Goal: Information Seeking & Learning: Find specific page/section

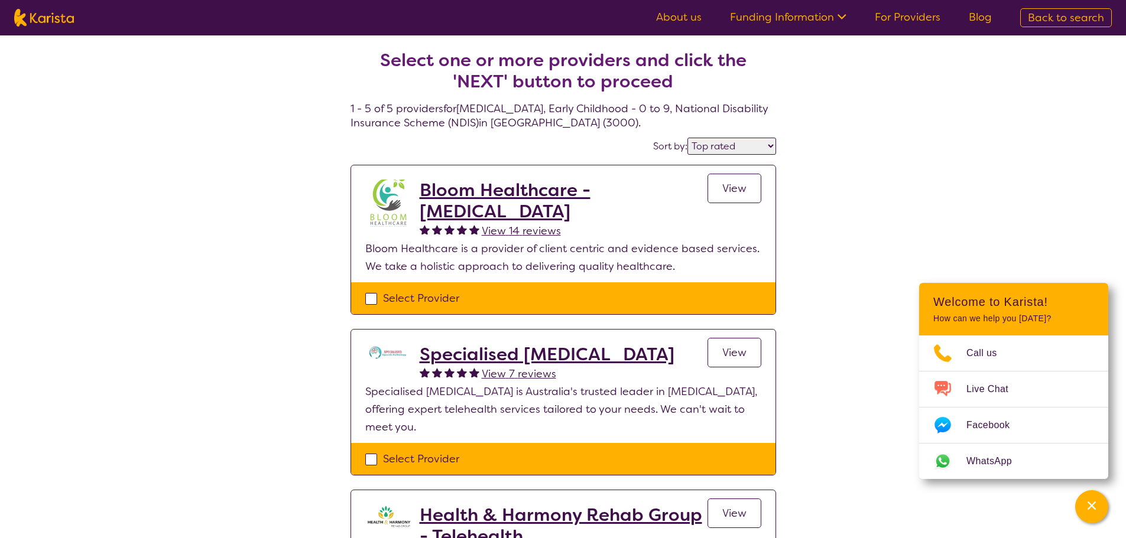
select select "by_score"
select select "[MEDICAL_DATA]"
select select "EC"
select select "NDIS"
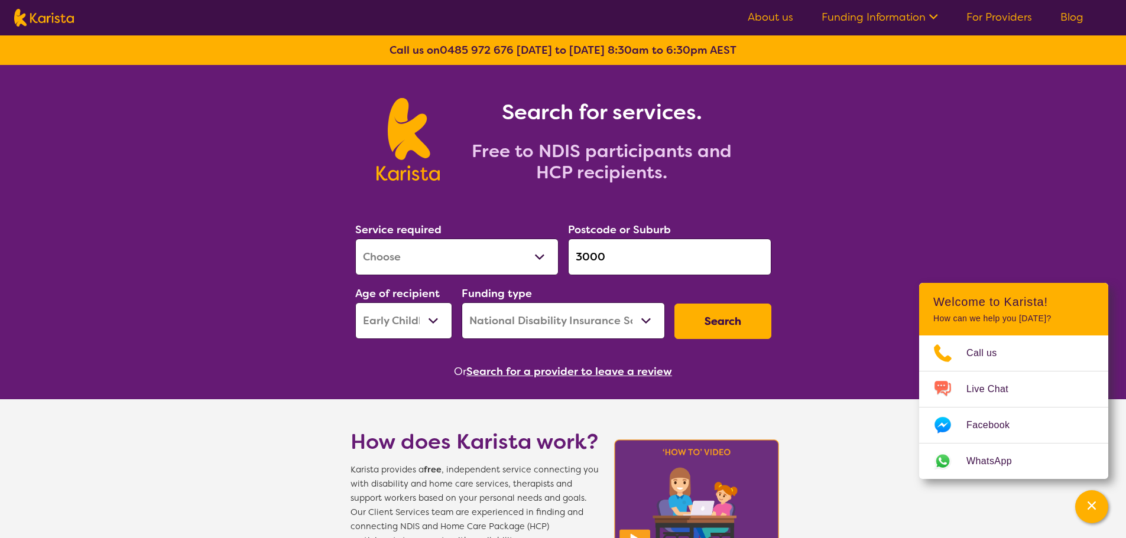
click at [635, 264] on input "3000" at bounding box center [669, 257] width 203 height 37
click at [646, 248] on input "3000" at bounding box center [669, 257] width 203 height 37
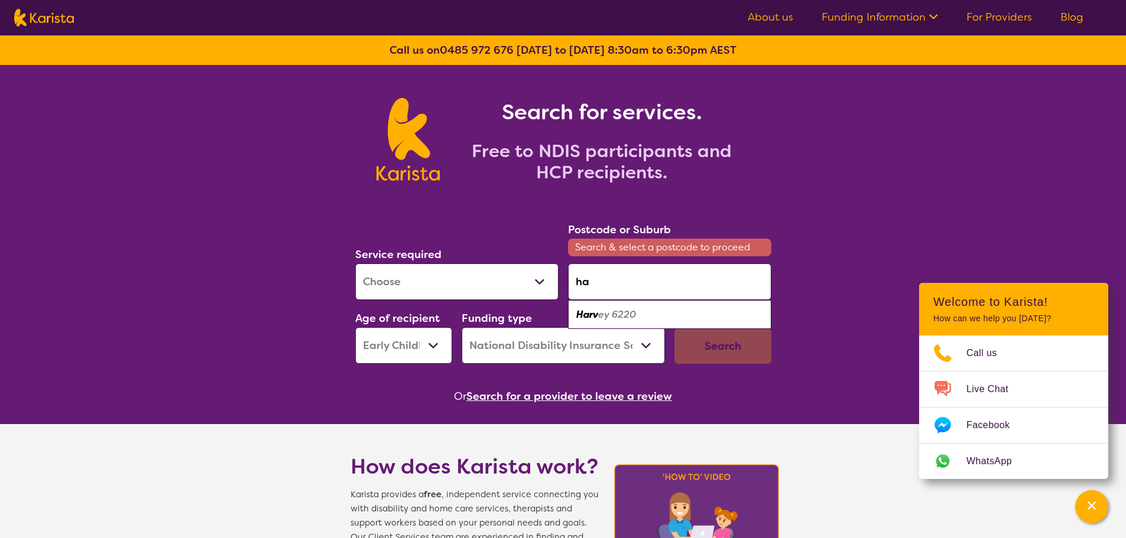
type input "h"
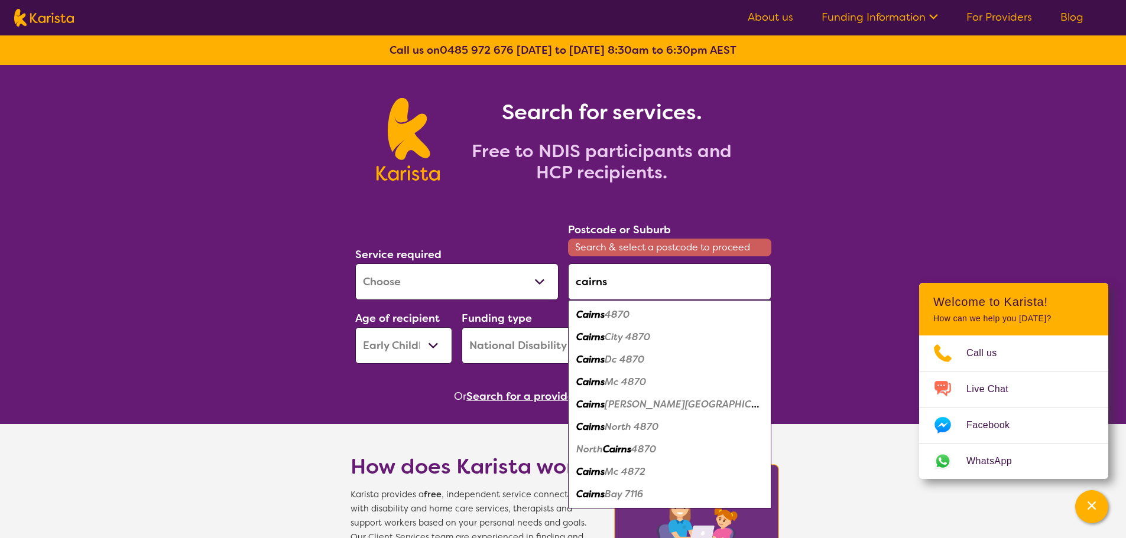
click at [629, 316] on em "4870" at bounding box center [616, 314] width 25 height 12
type input "4870"
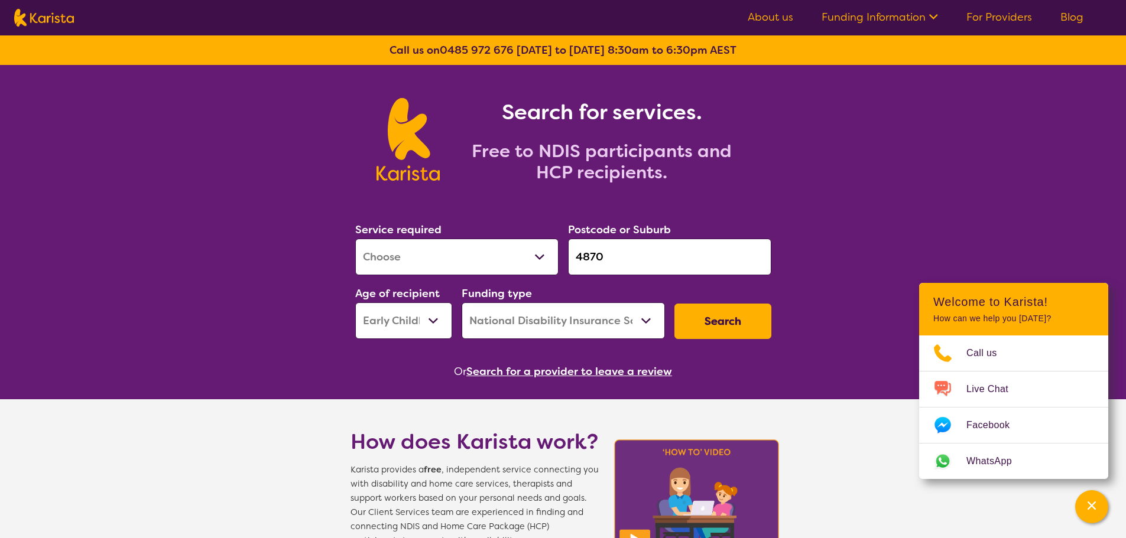
click at [718, 323] on button "Search" at bounding box center [722, 321] width 97 height 35
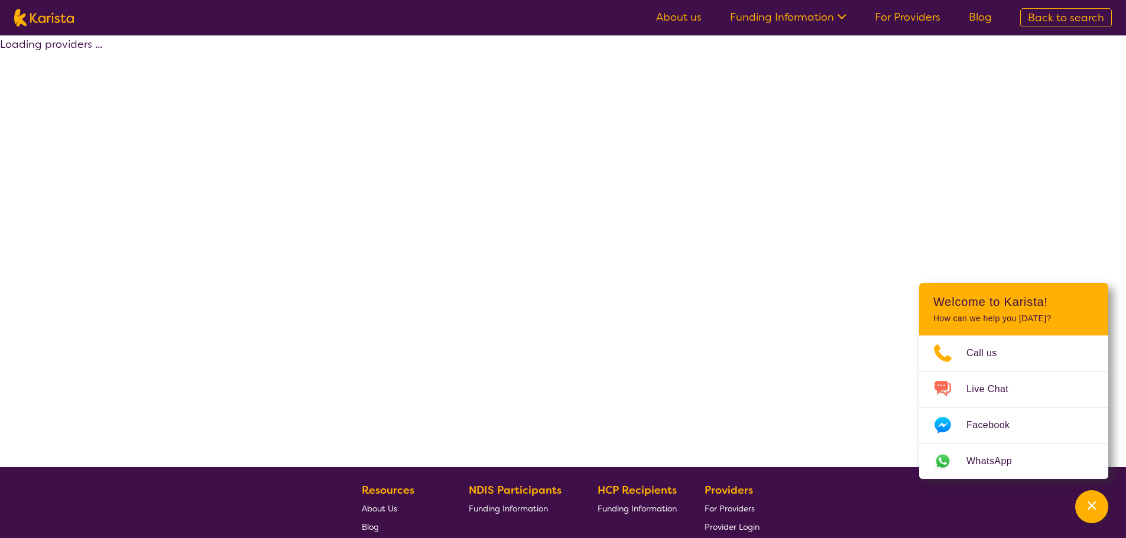
select select "by_score"
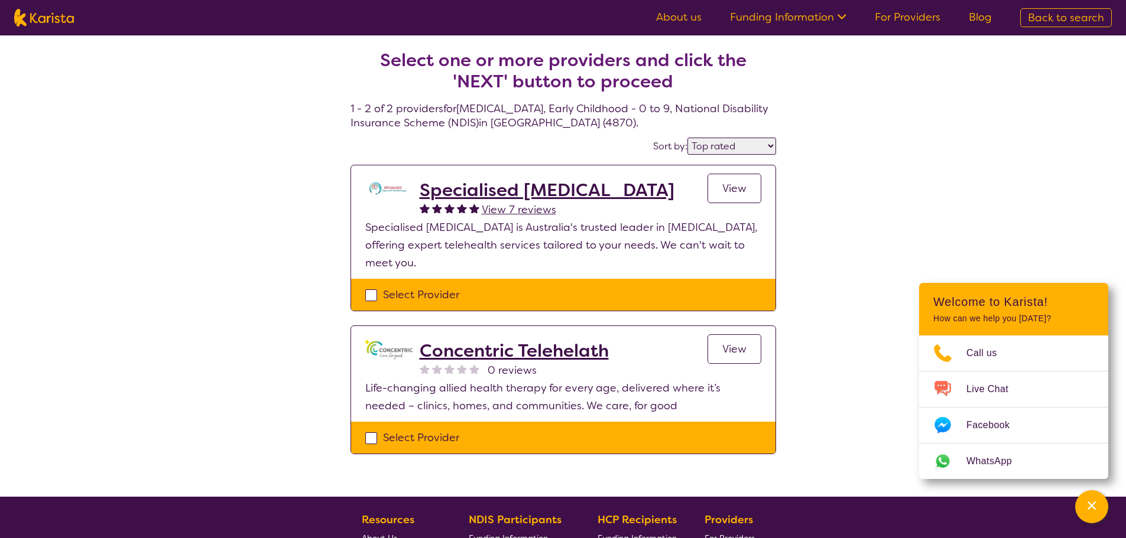
select select "[MEDICAL_DATA]"
select select "EC"
select select "NDIS"
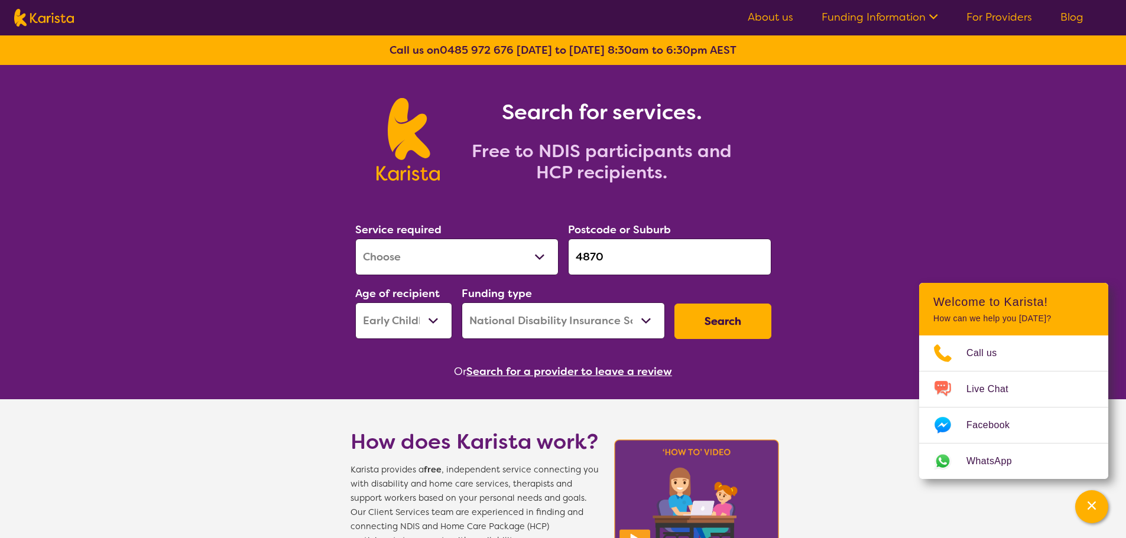
click at [672, 248] on input "4870" at bounding box center [669, 257] width 203 height 37
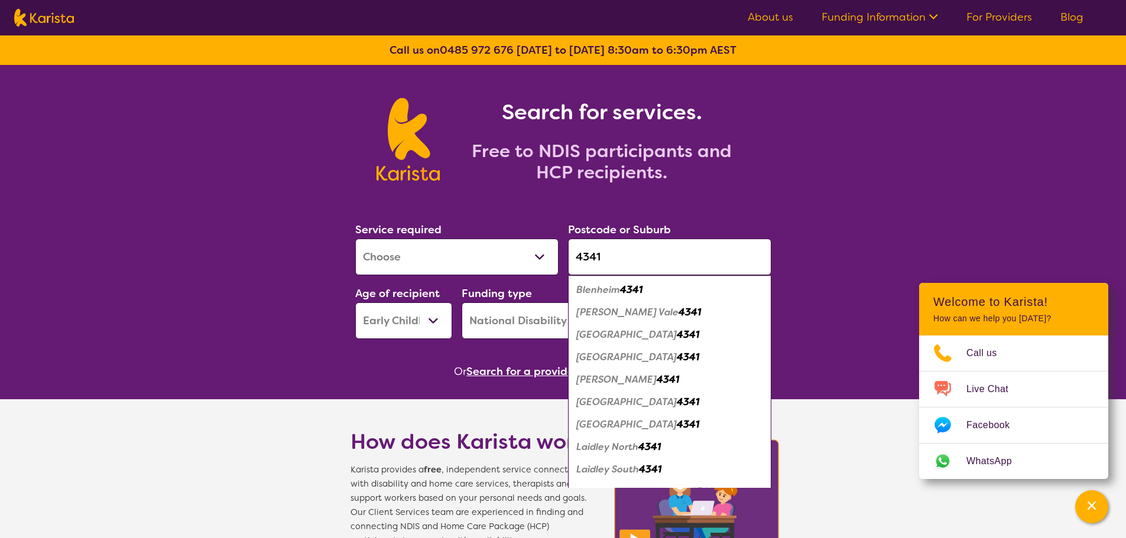
type input "4341"
click at [640, 379] on div "Laidley 4341" at bounding box center [669, 380] width 191 height 22
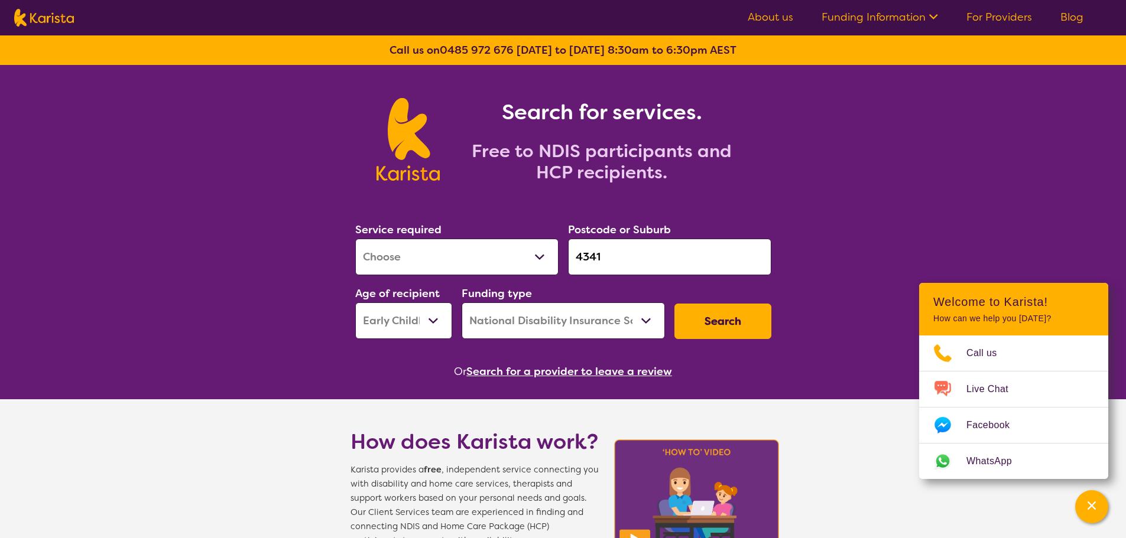
click at [713, 323] on button "Search" at bounding box center [722, 321] width 97 height 35
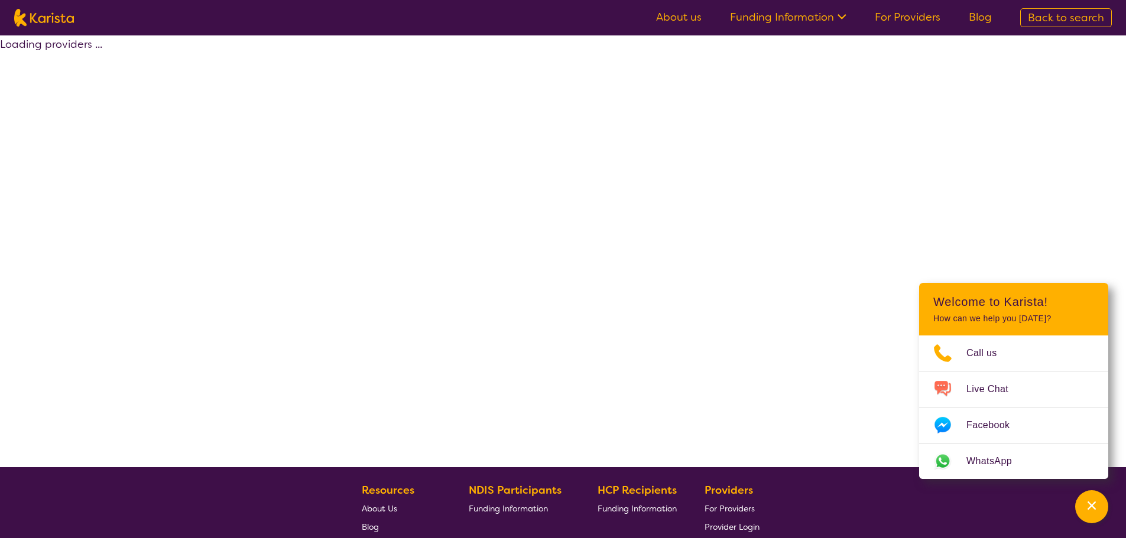
select select "by_score"
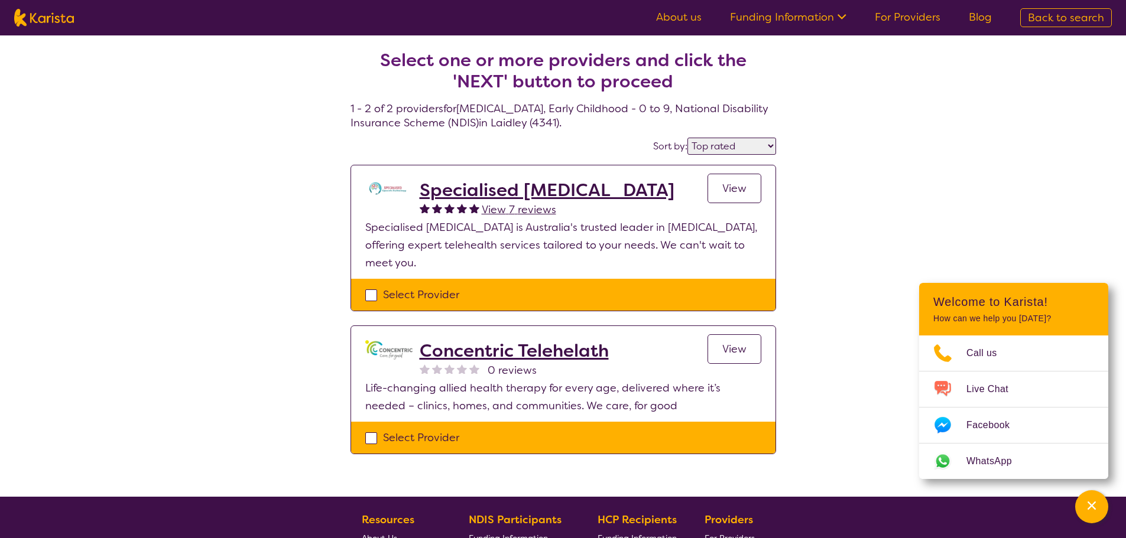
select select "[MEDICAL_DATA]"
select select "EC"
select select "NDIS"
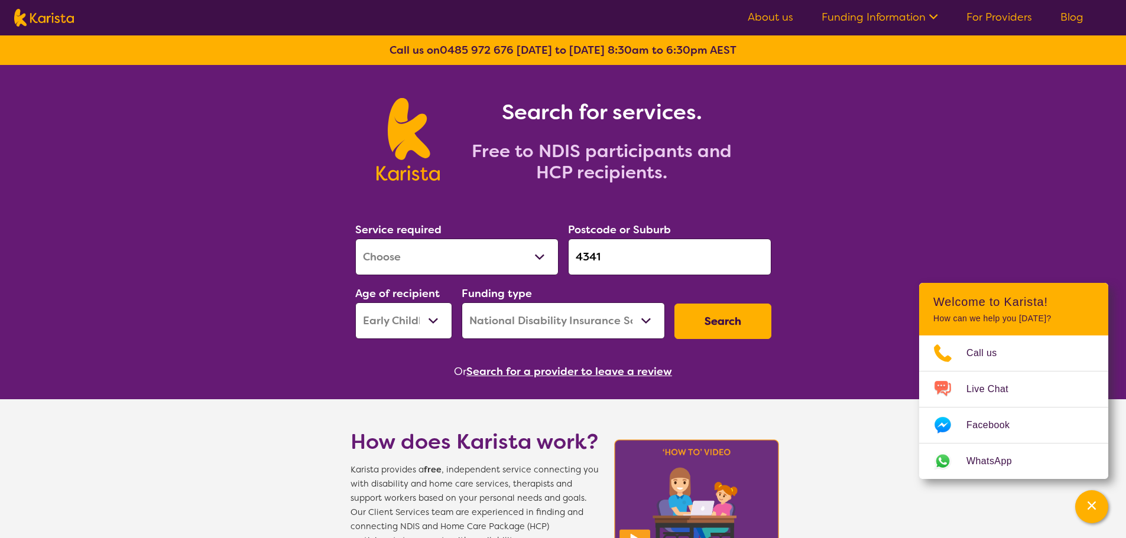
click at [638, 259] on input "4341" at bounding box center [669, 257] width 203 height 37
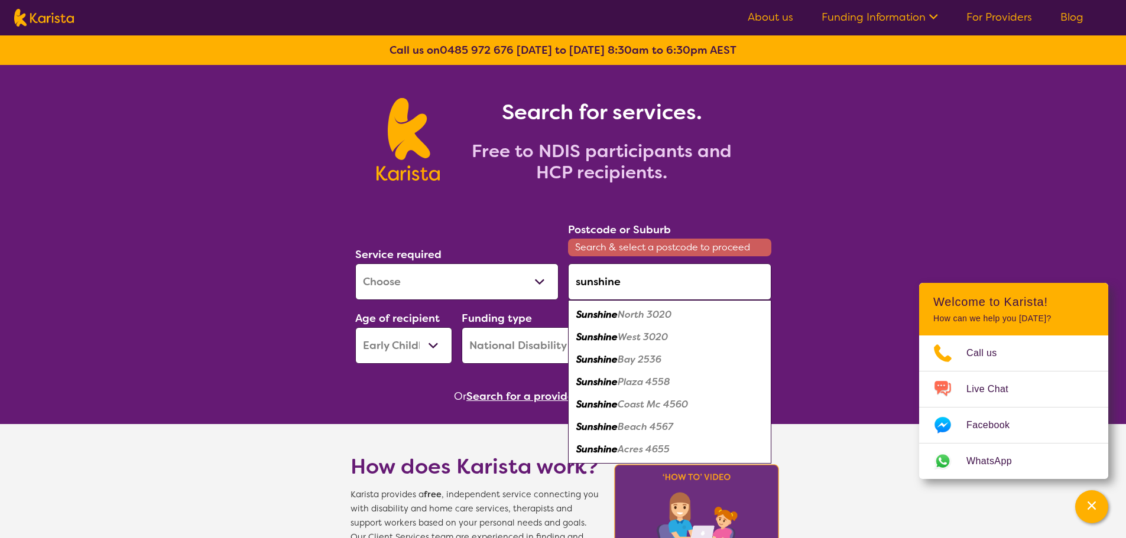
click at [632, 404] on em "Coast Mc 4560" at bounding box center [652, 404] width 70 height 12
type input "4560"
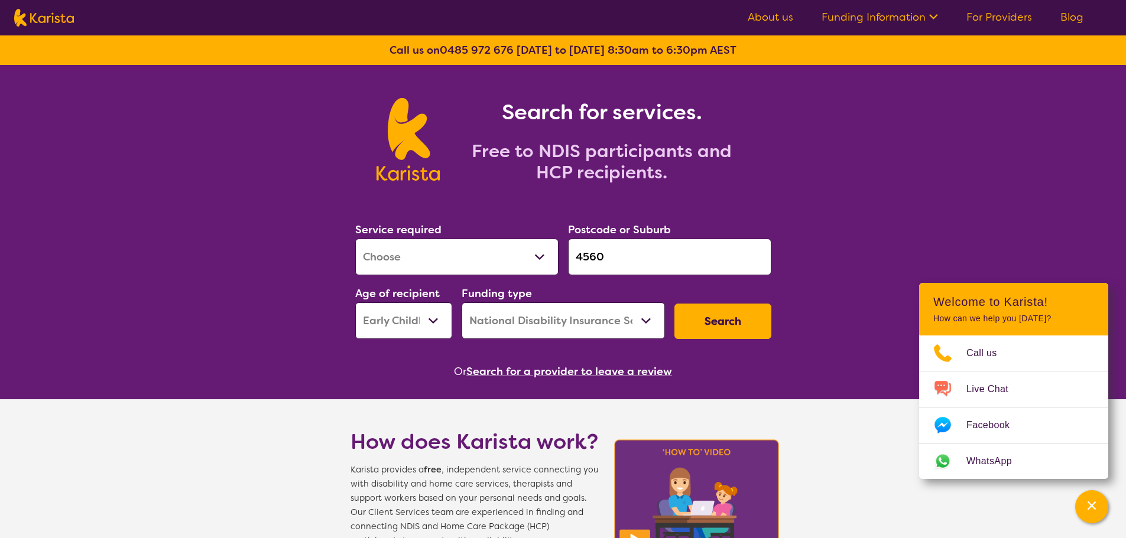
click at [720, 318] on button "Search" at bounding box center [722, 321] width 97 height 35
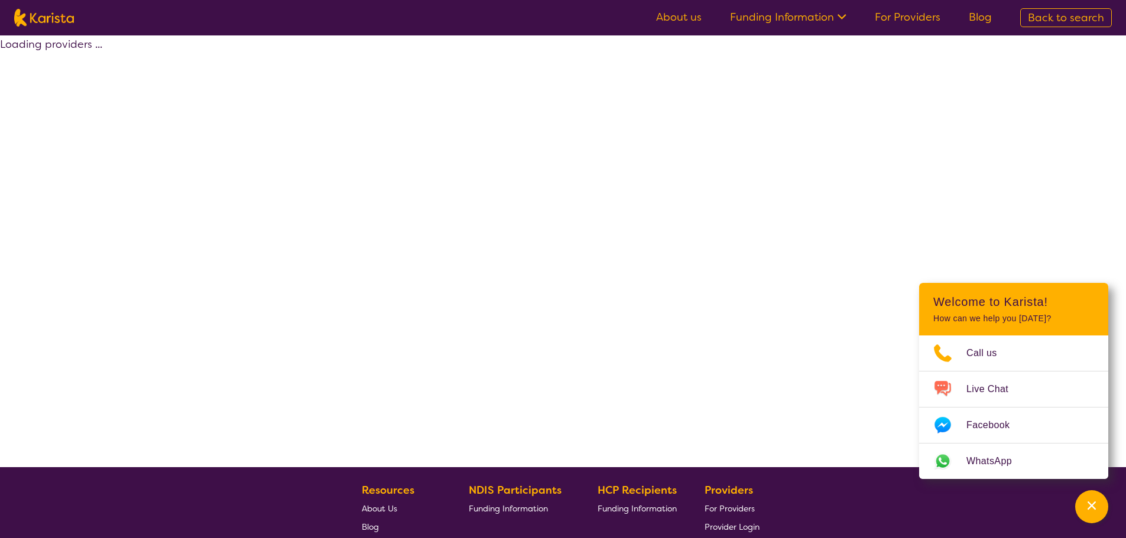
select select "by_score"
